Goal: Transaction & Acquisition: Purchase product/service

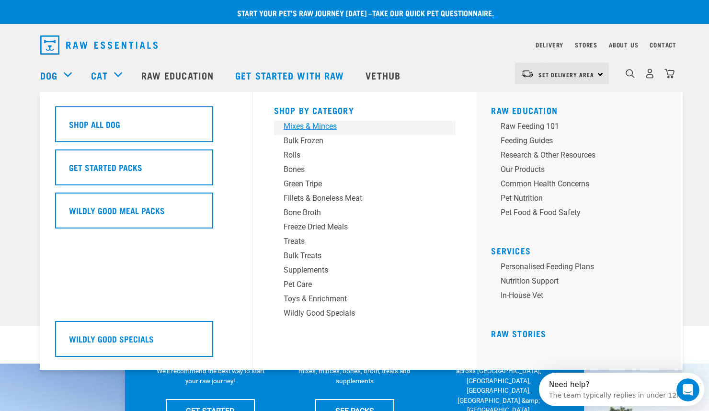
click at [307, 126] on div "Mixes & Minces" at bounding box center [357, 126] width 149 height 11
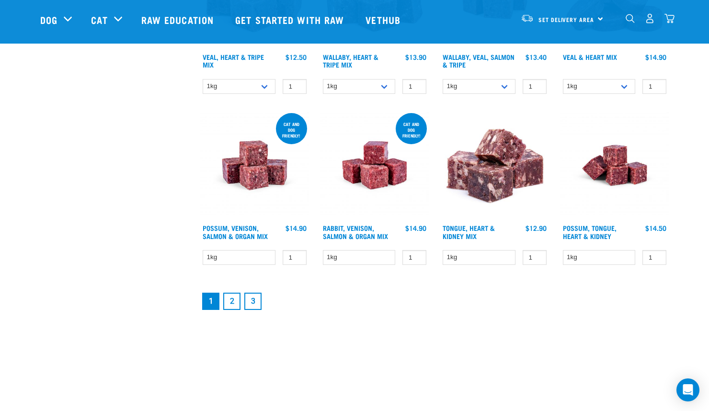
scroll to position [1233, 0]
click at [234, 302] on link "2" at bounding box center [231, 300] width 17 height 17
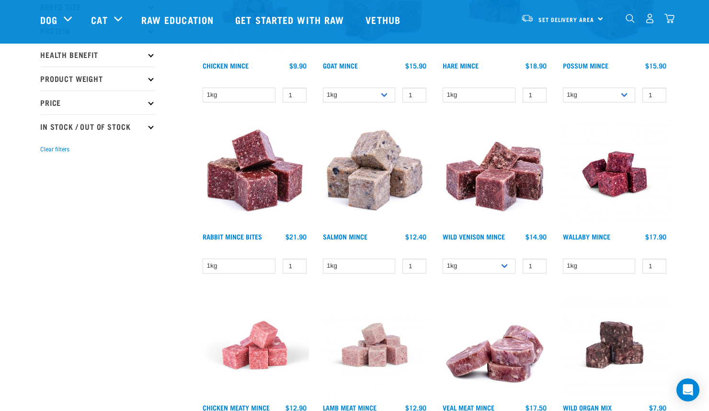
scroll to position [195, 0]
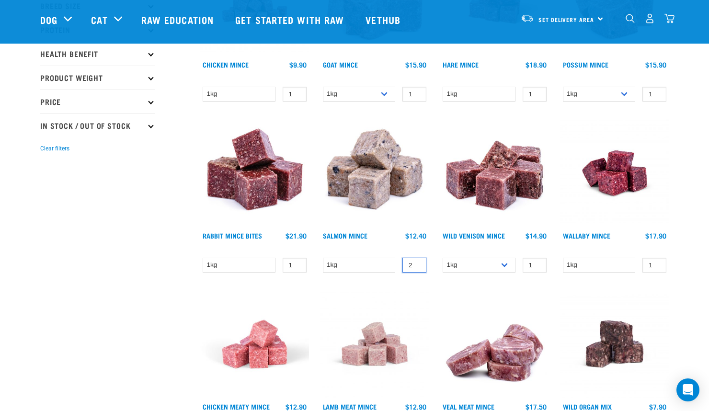
type input "2"
click at [417, 262] on input "2" at bounding box center [414, 265] width 24 height 15
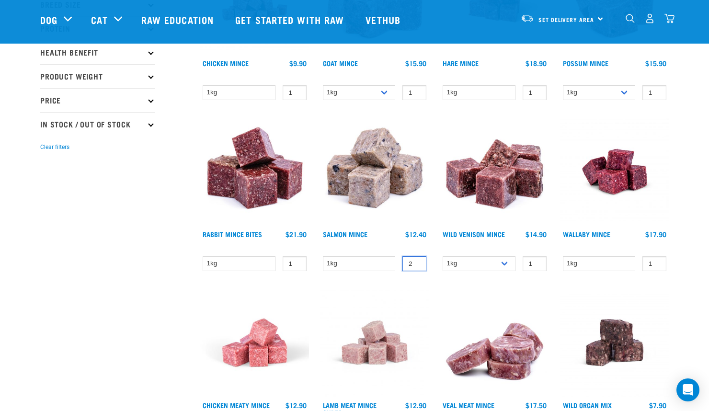
scroll to position [196, 0]
click at [351, 184] on img at bounding box center [374, 172] width 109 height 109
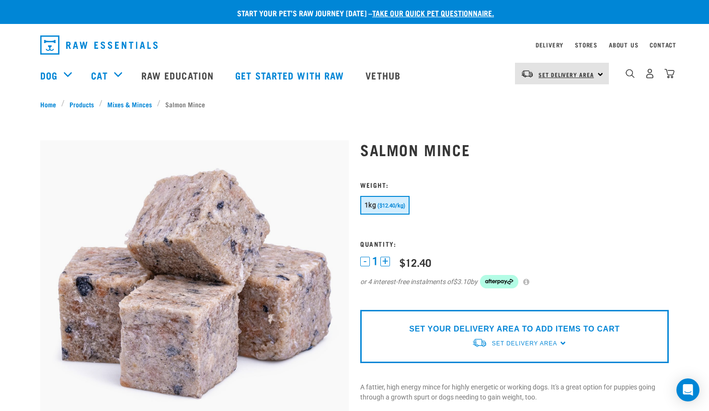
click at [583, 73] on span "Set Delivery Area" at bounding box center [566, 74] width 56 height 3
click at [541, 96] on link "[GEOGRAPHIC_DATA]" at bounding box center [561, 100] width 92 height 21
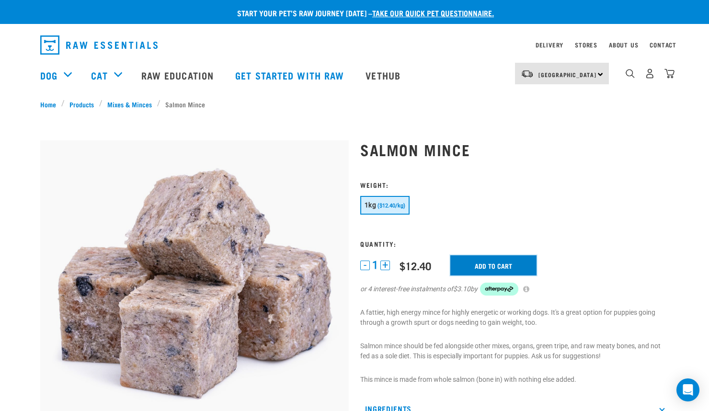
click at [485, 264] on input "Add to cart" at bounding box center [493, 265] width 86 height 20
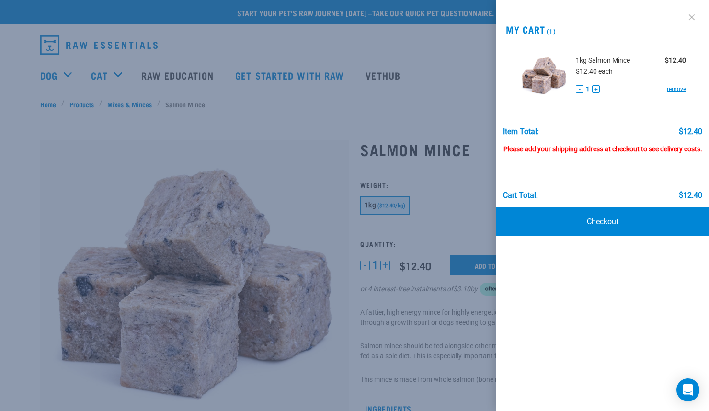
click at [692, 18] on link at bounding box center [691, 17] width 15 height 15
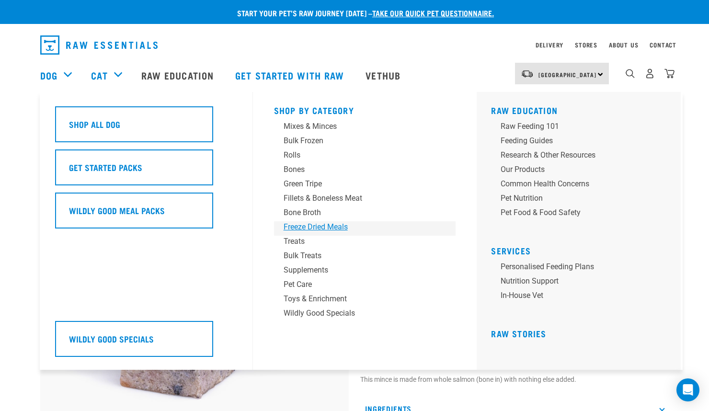
click at [315, 230] on div "Freeze Dried Meals" at bounding box center [357, 226] width 149 height 11
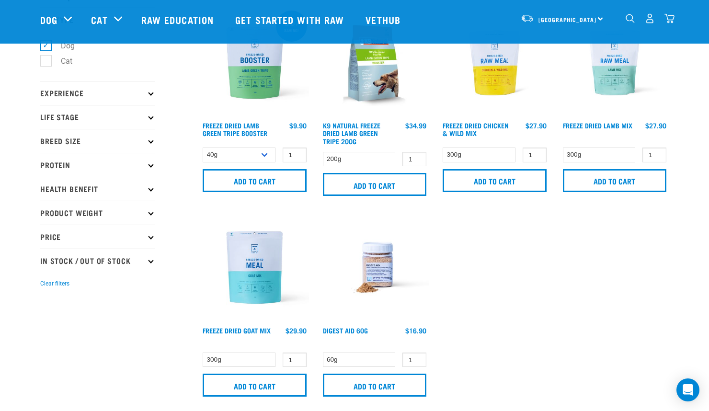
scroll to position [39, 0]
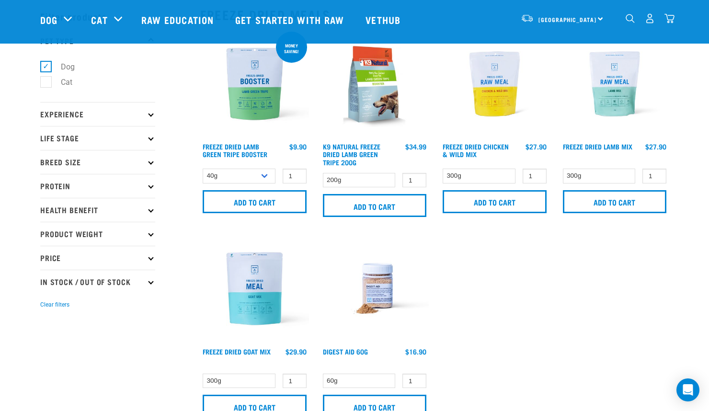
click at [248, 113] on img at bounding box center [254, 84] width 109 height 109
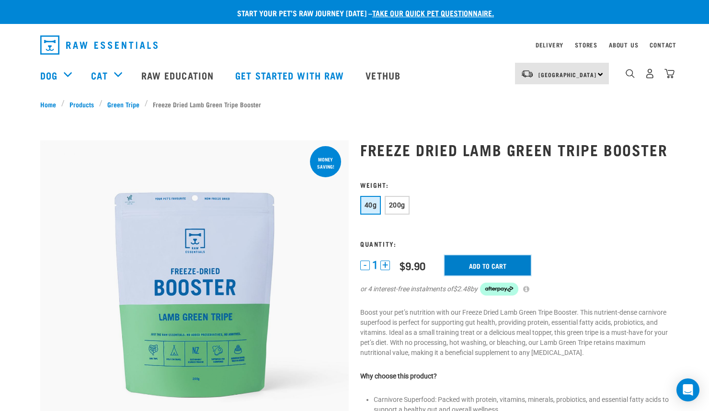
click at [501, 261] on input "Add to cart" at bounding box center [487, 265] width 86 height 20
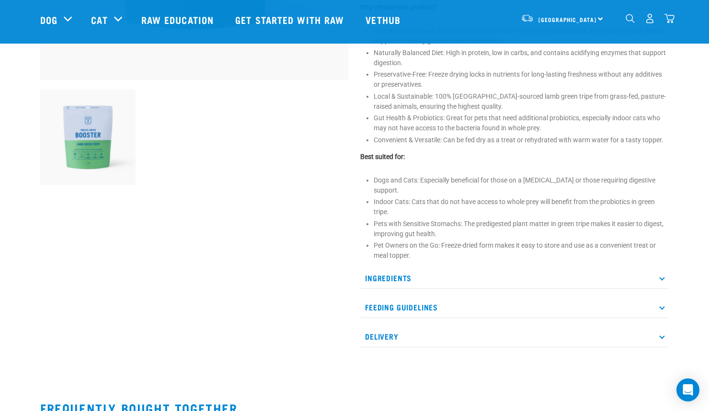
scroll to position [299, 0]
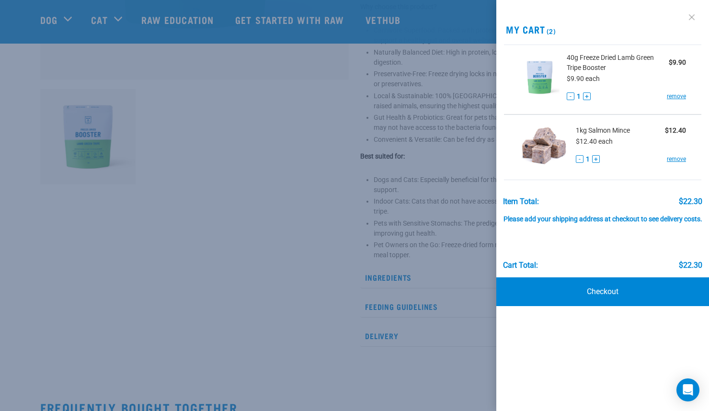
click at [689, 20] on link at bounding box center [691, 17] width 15 height 15
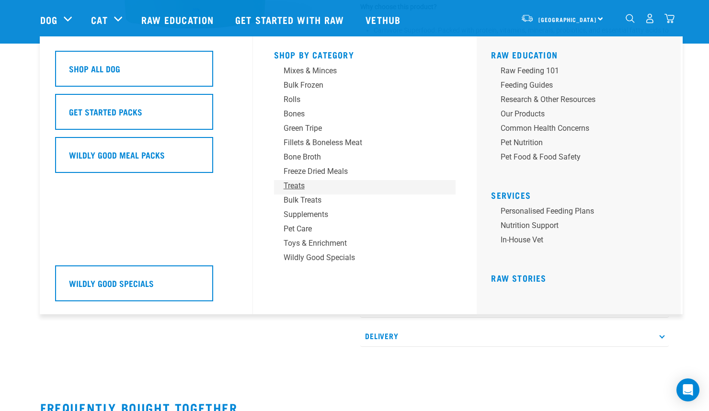
click at [300, 185] on div "Treats" at bounding box center [357, 185] width 149 height 11
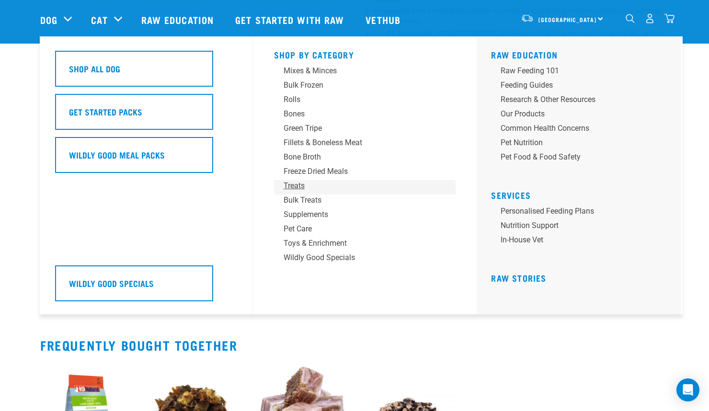
scroll to position [367, 0]
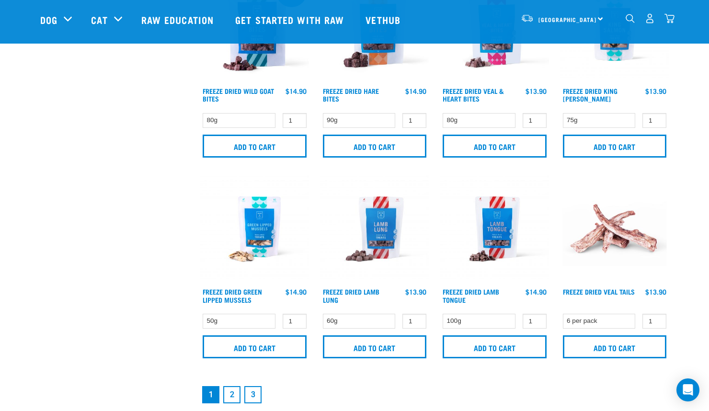
scroll to position [1302, 0]
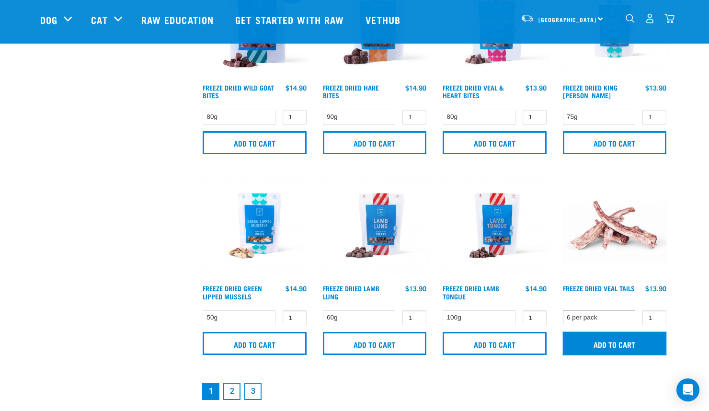
drag, startPoint x: 628, startPoint y: 345, endPoint x: 629, endPoint y: 315, distance: 29.7
click at [628, 345] on input "Add to cart" at bounding box center [615, 343] width 104 height 23
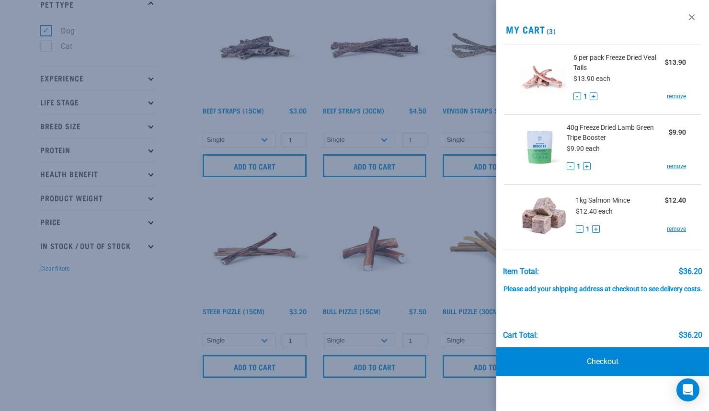
scroll to position [0, 0]
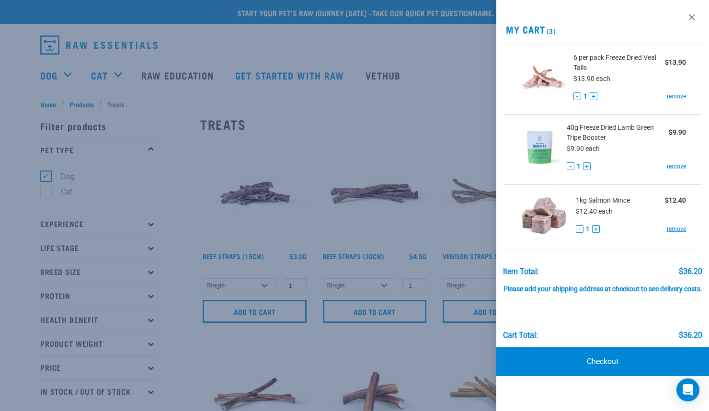
drag, startPoint x: 694, startPoint y: 16, endPoint x: 689, endPoint y: 22, distance: 7.6
click at [694, 16] on link at bounding box center [691, 17] width 15 height 15
